Goal: Task Accomplishment & Management: Use online tool/utility

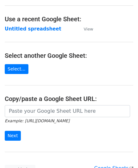
scroll to position [32, 0]
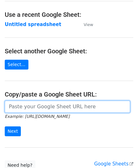
drag, startPoint x: 29, startPoint y: 104, endPoint x: 31, endPoint y: 81, distance: 22.6
click at [29, 104] on input "url" at bounding box center [68, 106] width 126 height 12
paste input "[URL][DOMAIN_NAME]"
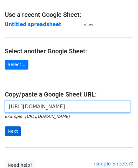
type input "[URL][DOMAIN_NAME]"
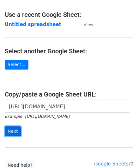
click at [12, 129] on input "Next" at bounding box center [13, 131] width 16 height 10
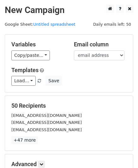
scroll to position [77, 0]
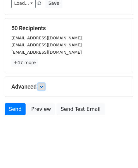
click at [41, 85] on icon at bounding box center [42, 87] width 4 height 4
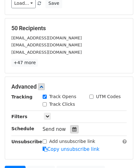
click at [73, 128] on icon at bounding box center [75, 129] width 4 height 4
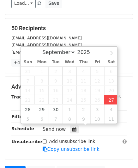
type input "2025-09-27 14:40"
type input "02"
type input "40"
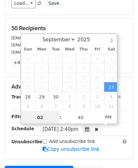
scroll to position [0, 0]
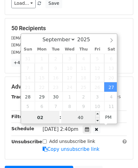
paste input "5"
type input "5"
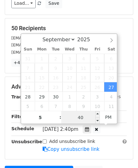
type input "2025-09-27 17:40"
type input "05"
click at [83, 116] on input "40" at bounding box center [80, 117] width 39 height 13
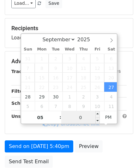
type input "00"
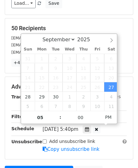
type input "2025-09-27 17:00"
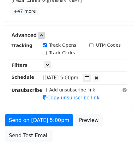
scroll to position [154, 0]
